Goal: Task Accomplishment & Management: Use online tool/utility

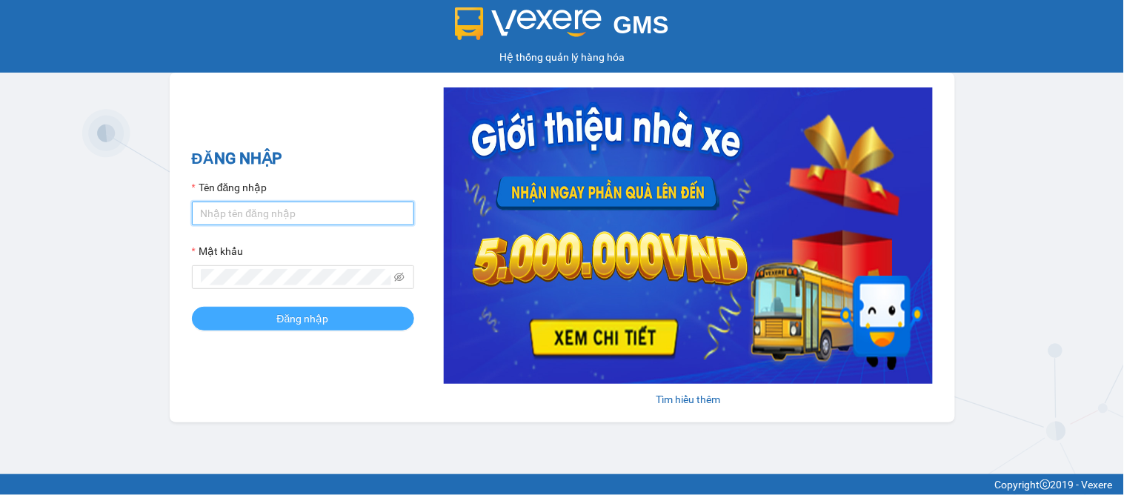
type input "dai.apq"
click at [293, 322] on span "Đăng nhập" at bounding box center [303, 318] width 52 height 16
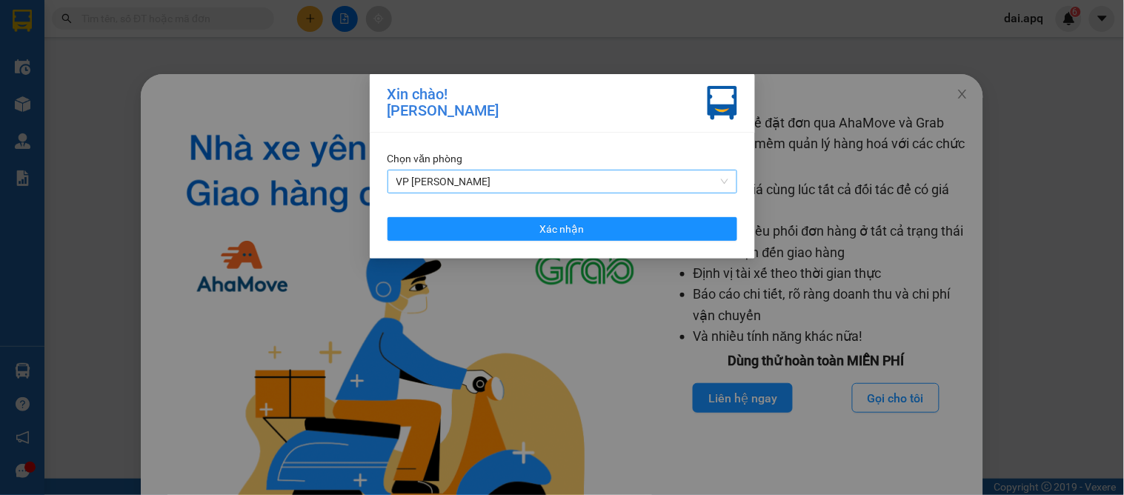
click at [461, 182] on span "VP [PERSON_NAME]" at bounding box center [562, 181] width 332 height 22
click at [599, 425] on div "[PERSON_NAME]! [PERSON_NAME] [PERSON_NAME] VP [PERSON_NAME] Xác [PERSON_NAME]" at bounding box center [562, 247] width 1124 height 495
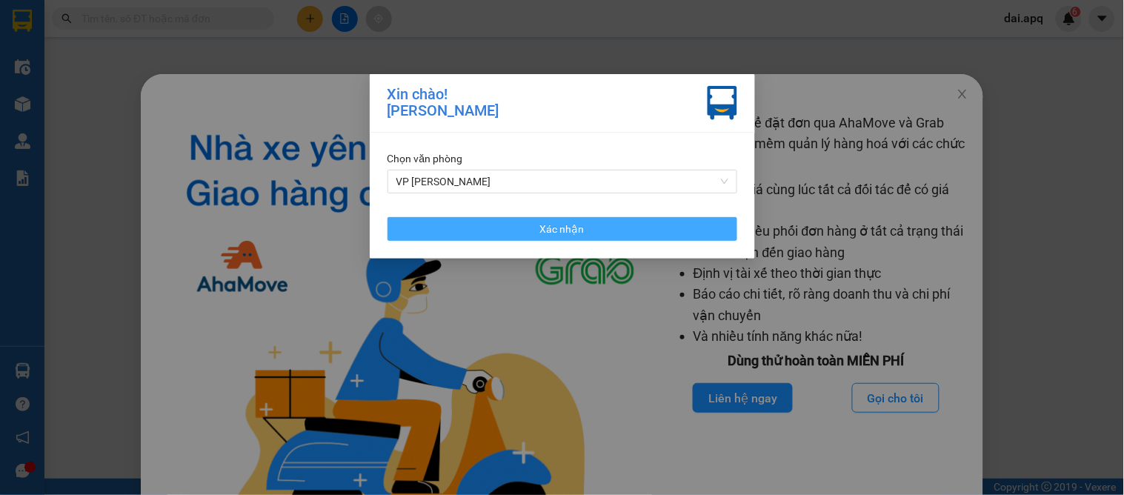
click at [550, 227] on span "Xác nhận" at bounding box center [562, 229] width 44 height 16
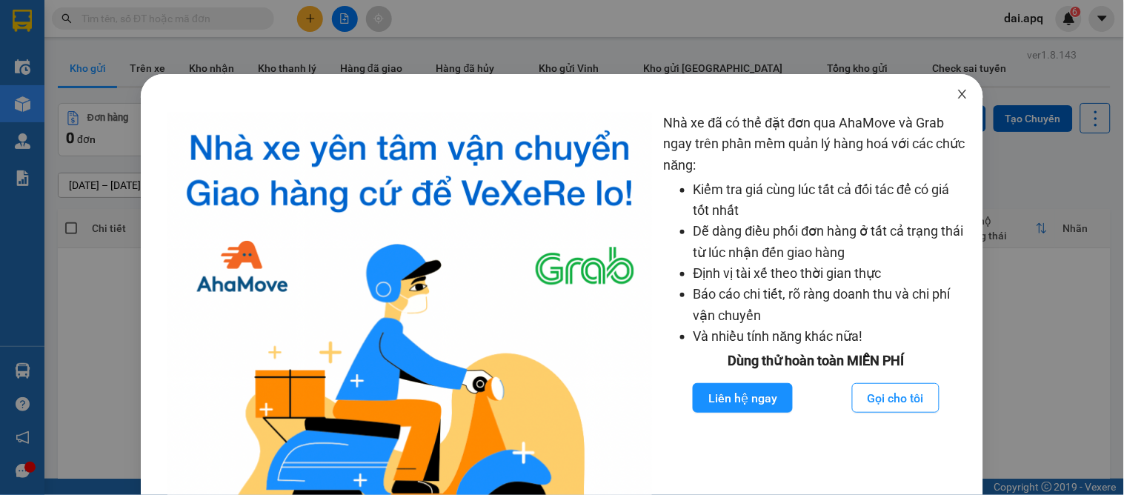
click at [956, 91] on icon "close" at bounding box center [962, 94] width 12 height 12
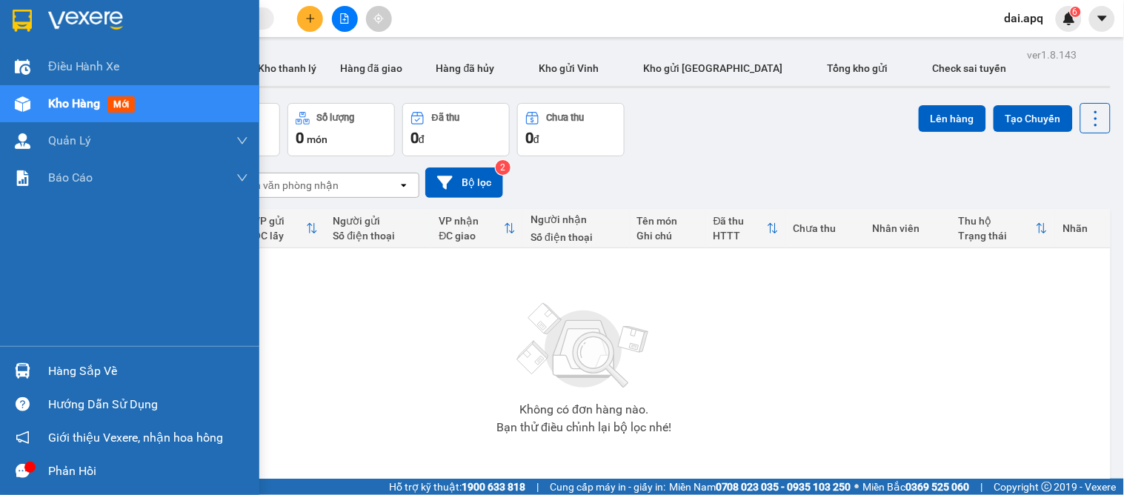
click at [24, 376] on img at bounding box center [23, 371] width 16 height 16
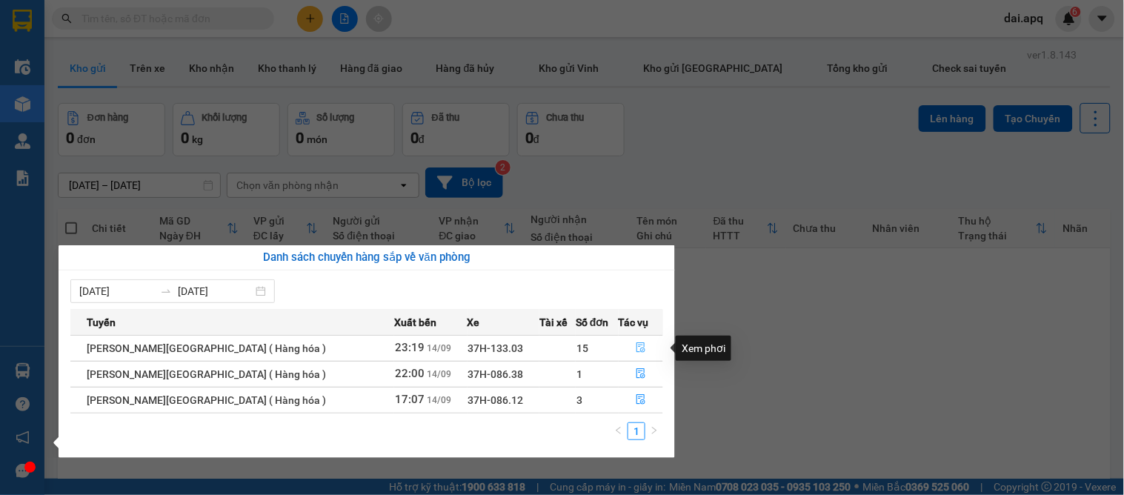
click at [636, 347] on icon "file-done" at bounding box center [640, 347] width 9 height 10
